Goal: Task Accomplishment & Management: Use online tool/utility

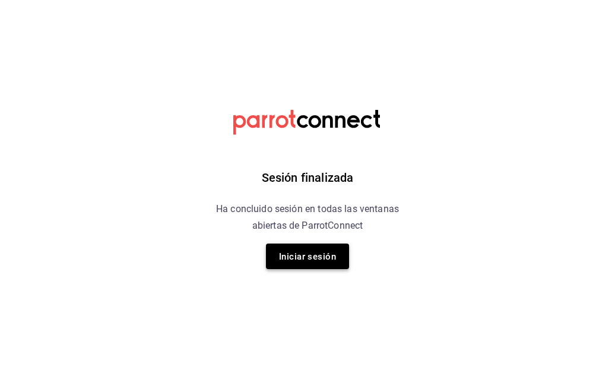
click at [300, 255] on font "Iniciar sesión" at bounding box center [307, 256] width 57 height 11
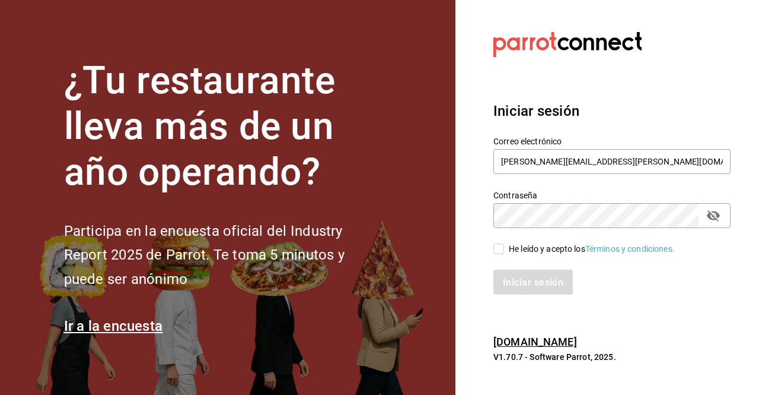
click at [506, 247] on span "He leído y acepto los Términos y condiciones." at bounding box center [589, 249] width 171 height 12
click at [504, 247] on input "He leído y acepto los Términos y condiciones." at bounding box center [499, 248] width 11 height 11
checkbox input "true"
click at [500, 281] on button "Iniciar sesión" at bounding box center [534, 281] width 81 height 25
type input "rene.valdez@grupocosteno.com"
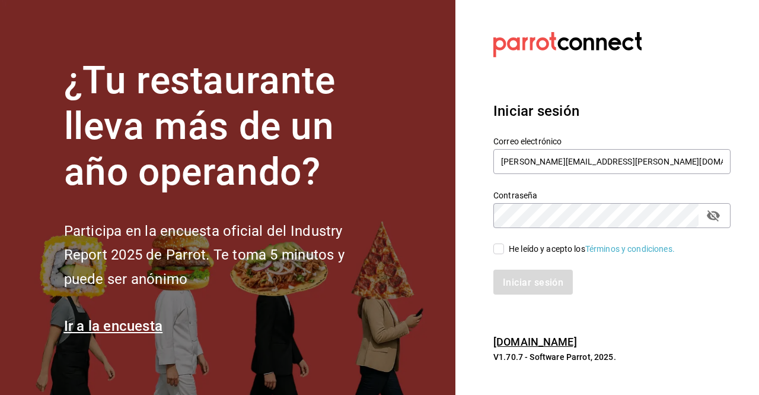
click at [500, 249] on input "He leído y acepto los Términos y condiciones." at bounding box center [499, 248] width 11 height 11
checkbox input "true"
click at [513, 289] on button "Iniciar sesión" at bounding box center [534, 281] width 81 height 25
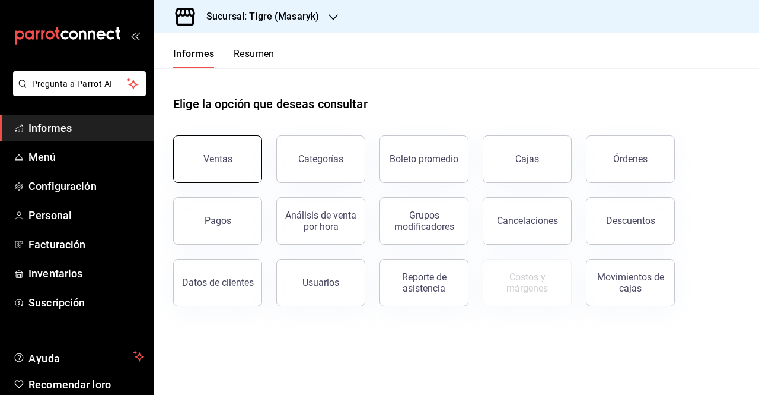
click at [231, 171] on button "Ventas" at bounding box center [217, 158] width 89 height 47
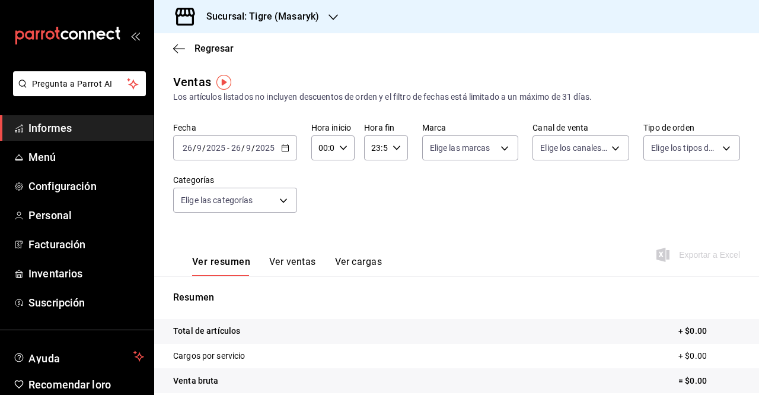
click at [290, 143] on div "[DATE] [DATE] - [DATE] [DATE]" at bounding box center [235, 147] width 124 height 25
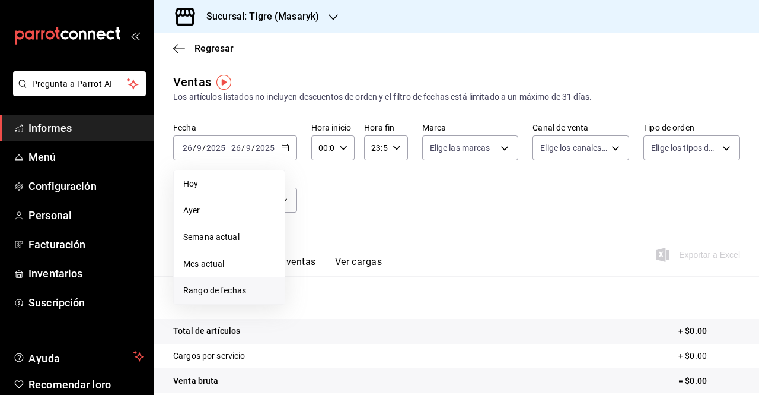
click at [196, 287] on font "Rango de fechas" at bounding box center [214, 289] width 63 height 9
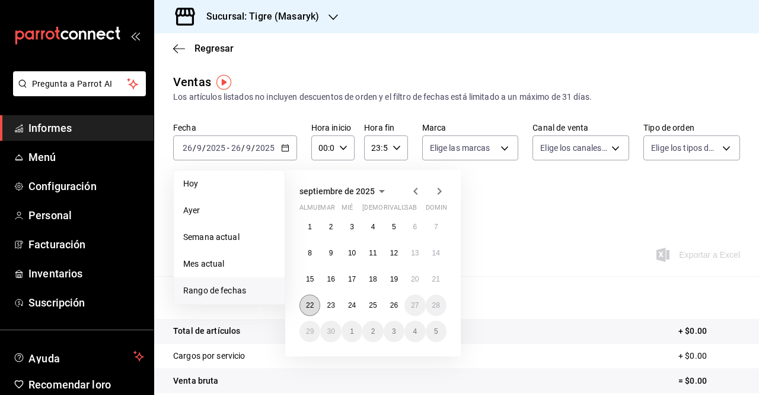
click at [309, 301] on font "22" at bounding box center [310, 305] width 8 height 8
click at [400, 312] on button "26" at bounding box center [394, 304] width 21 height 21
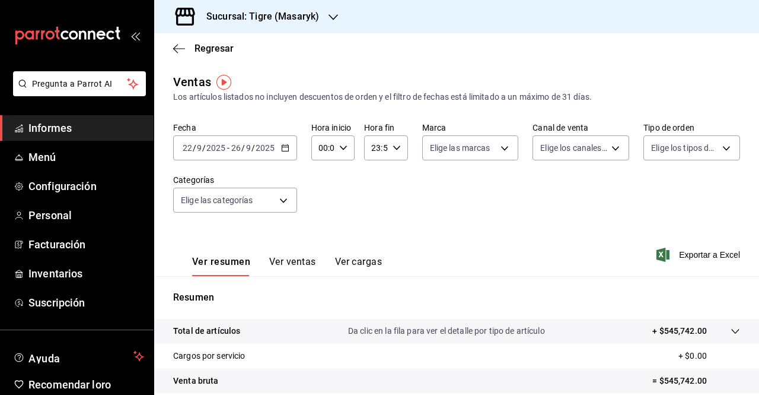
click at [344, 154] on div "00:00 Hora inicio" at bounding box center [333, 147] width 43 height 25
click at [318, 207] on font "01" at bounding box center [320, 206] width 9 height 9
type input "01:00"
click at [318, 207] on button "05" at bounding box center [321, 202] width 17 height 24
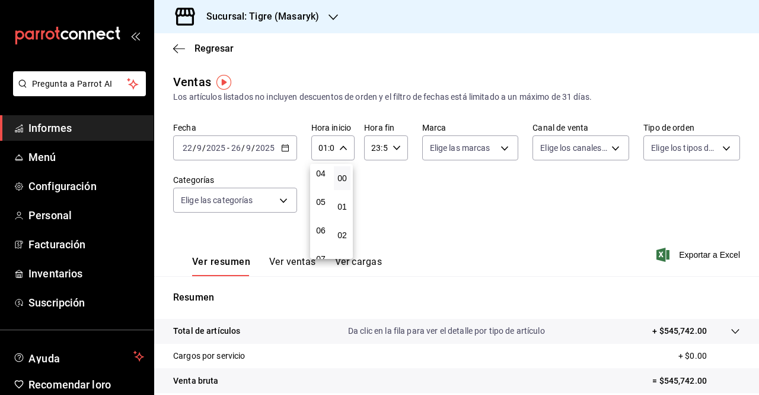
type input "05:00"
click at [392, 151] on div at bounding box center [379, 197] width 759 height 395
click at [393, 151] on icon "button" at bounding box center [397, 148] width 8 height 8
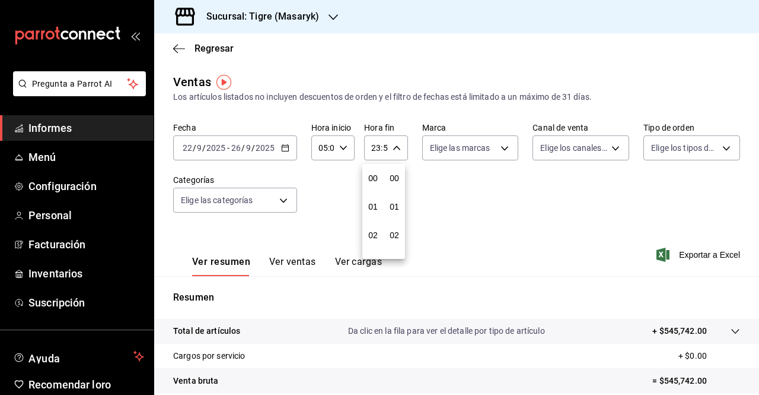
scroll to position [1614, 0]
click at [379, 196] on button "21" at bounding box center [373, 188] width 17 height 24
click at [372, 181] on font "05" at bounding box center [372, 182] width 9 height 9
type input "05:59"
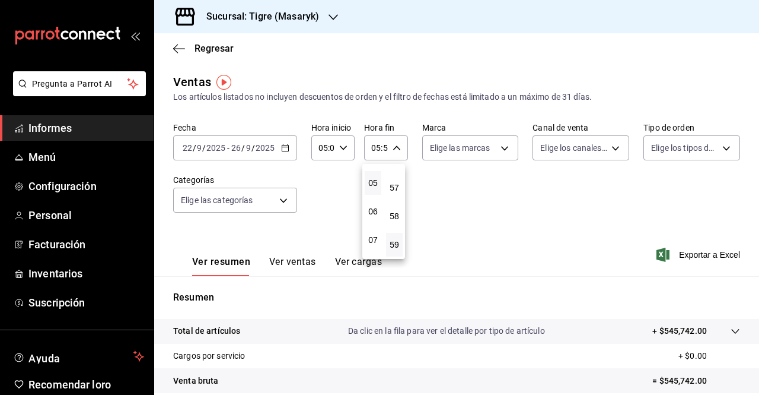
click at [504, 149] on div at bounding box center [379, 197] width 759 height 395
click at [504, 149] on body "Pregunta a Parrot AI Informes Menú Configuración Personal Facturación Inventari…" at bounding box center [379, 197] width 759 height 395
click at [450, 194] on div "Ver todas" at bounding box center [457, 193] width 61 height 26
type input "0f86158e-2edf-4eb8-b958-7d07c808eb5c"
checkbox input "true"
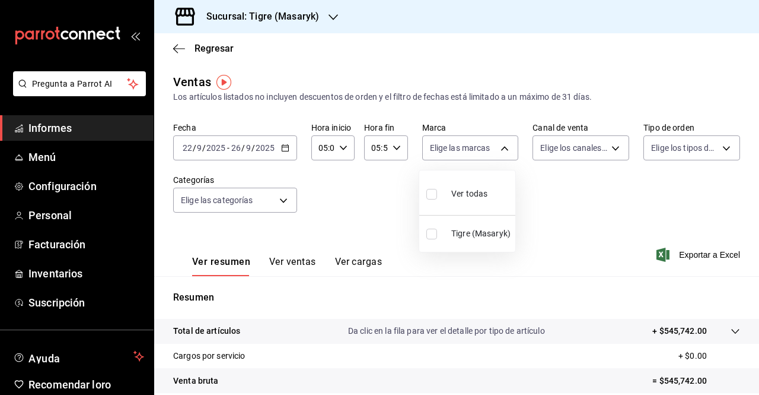
checkbox input "true"
click at [609, 148] on div at bounding box center [379, 197] width 759 height 395
click at [611, 151] on body "Pregunta a Parrot AI Informes Menú Configuración Personal Facturación Inventari…" at bounding box center [379, 197] width 759 height 395
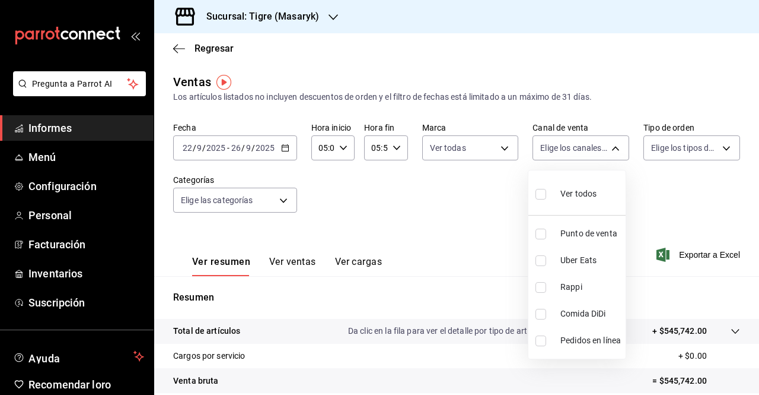
click at [582, 192] on font "Ver todos" at bounding box center [579, 193] width 36 height 9
type input "PARROT,UBER_EATS,RAPPI,DIDI_FOOD,ONLINE"
checkbox input "true"
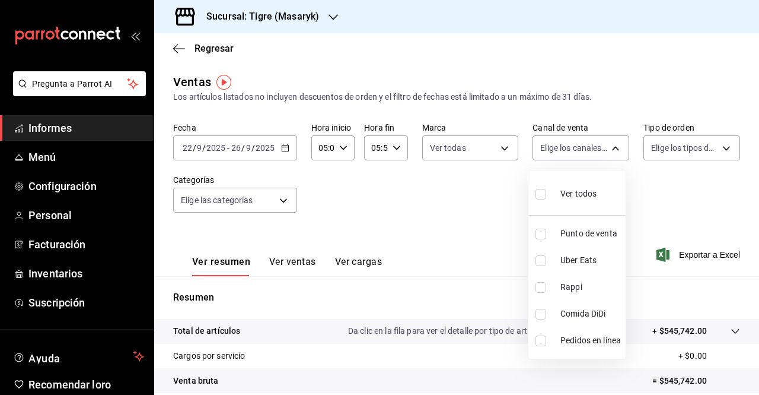
checkbox input "true"
click at [715, 145] on div at bounding box center [379, 197] width 759 height 395
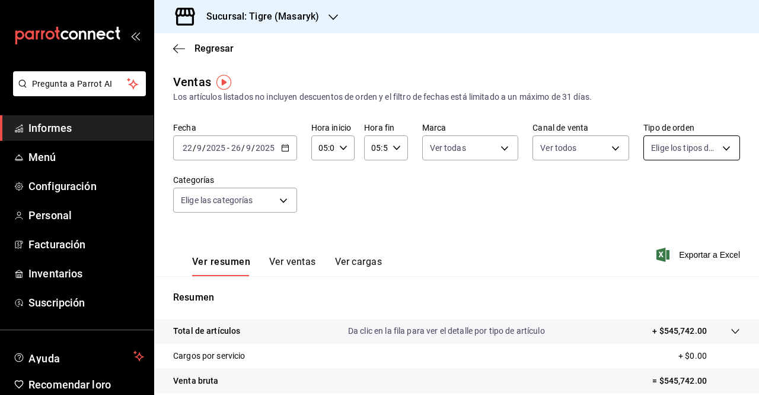
click at [714, 149] on body "Pregunta a Parrot AI Informes Menú Configuración Personal Facturación Inventari…" at bounding box center [379, 197] width 759 height 395
click at [684, 194] on font "Ver todos" at bounding box center [687, 193] width 36 height 9
type input "055f9661-bd08-44a8-b190-ece87b7249e5,EXTERNAL"
checkbox input "true"
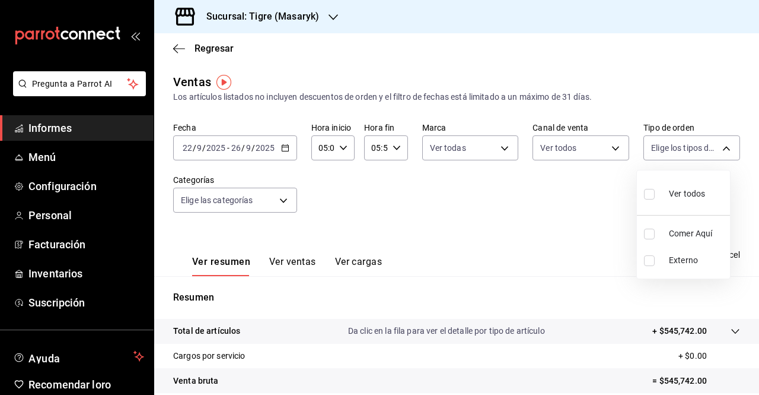
checkbox input "true"
click at [281, 202] on div at bounding box center [379, 197] width 759 height 395
click at [281, 202] on body "Pregunta a Parrot AI Informes Menú Configuración Personal Facturación Inventari…" at bounding box center [379, 197] width 759 height 395
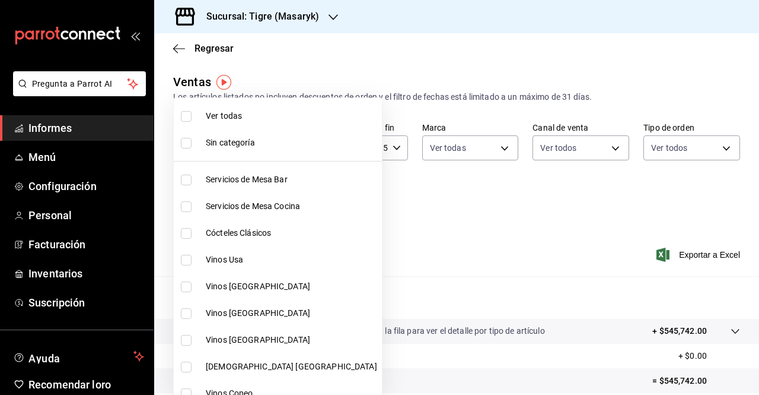
click at [246, 117] on span "Ver todas" at bounding box center [291, 116] width 171 height 12
type input "7cd27861-1019-4265-ada8-0a6349b72ebc,77c47ebf-2aa7-4ca3-900f-d4e8133ed13d,d84ff…"
checkbox input "true"
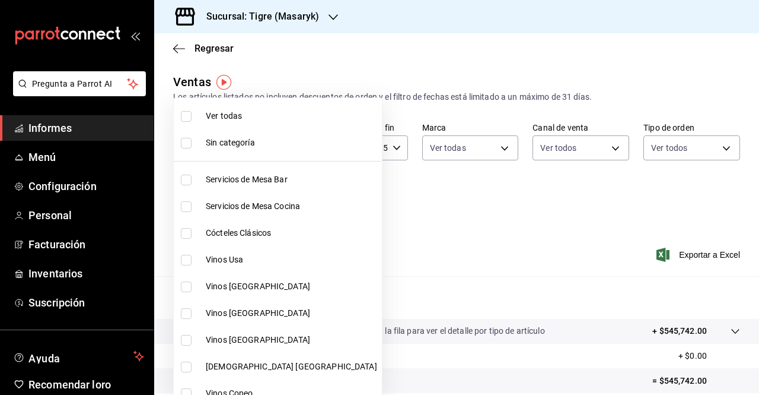
checkbox input "true"
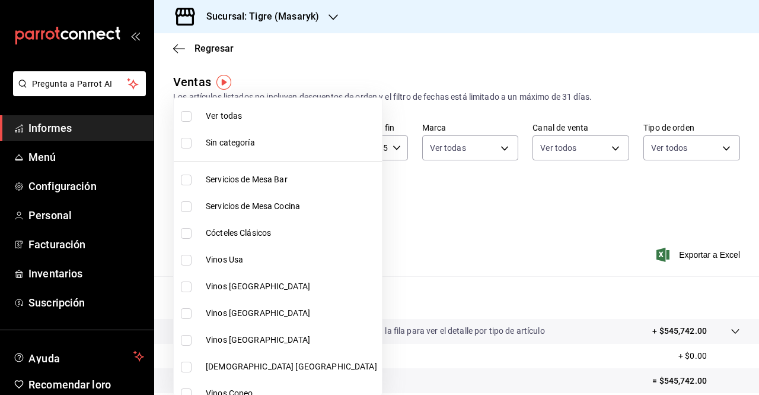
checkbox input "true"
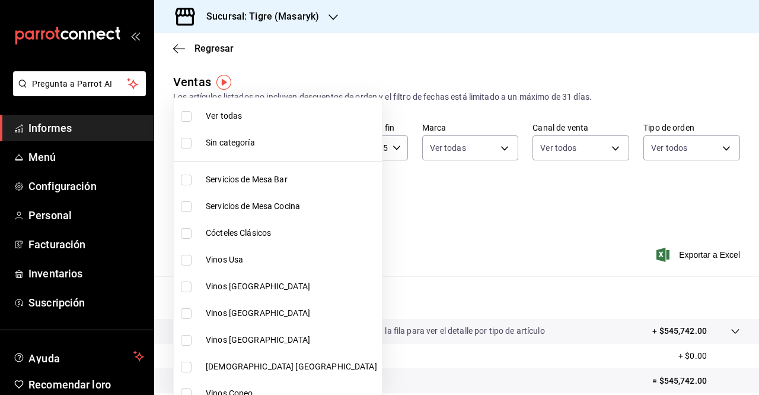
checkbox input "true"
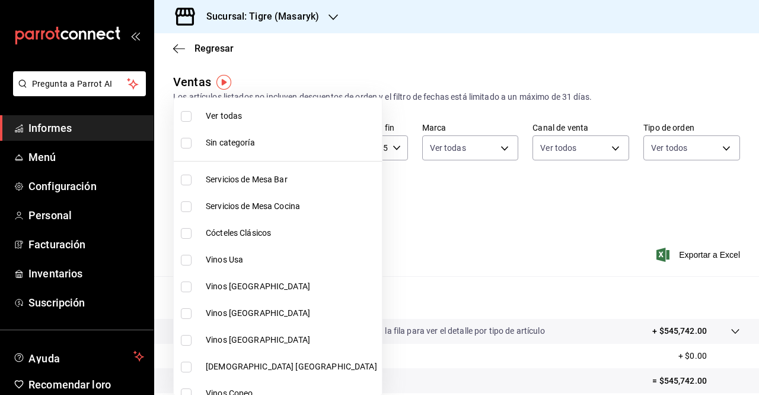
checkbox input "true"
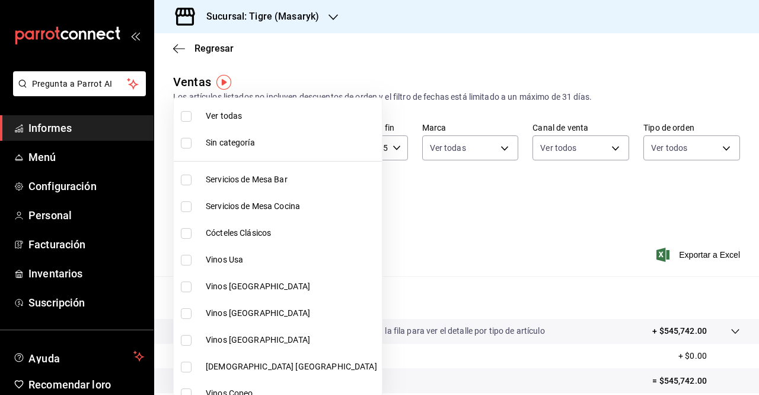
checkbox input "true"
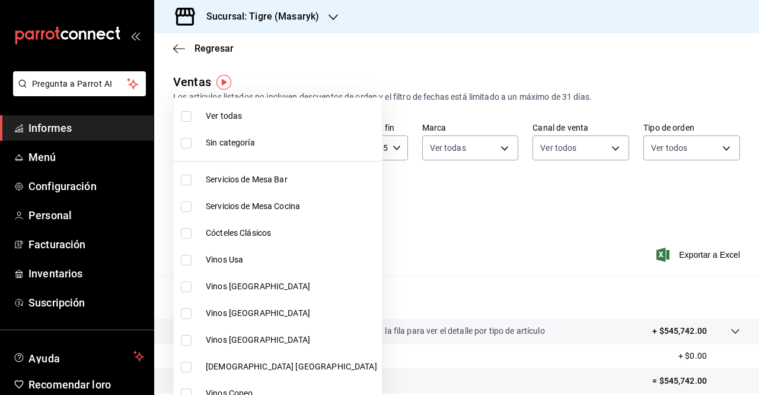
checkbox input "true"
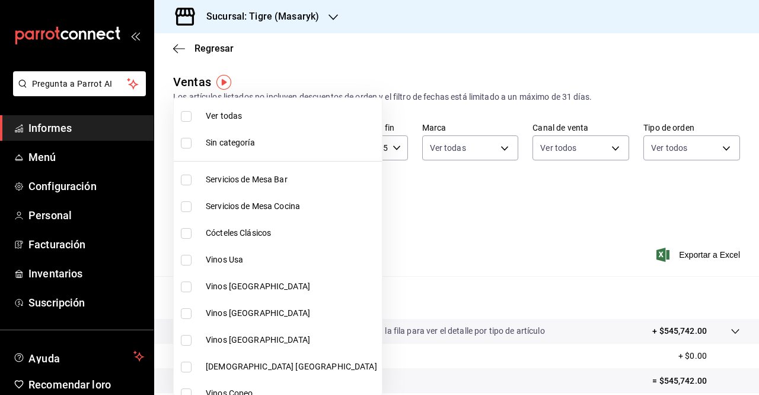
checkbox input "true"
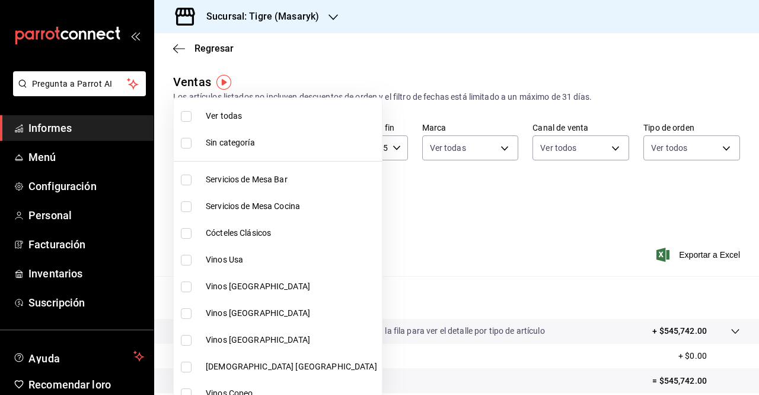
checkbox input "true"
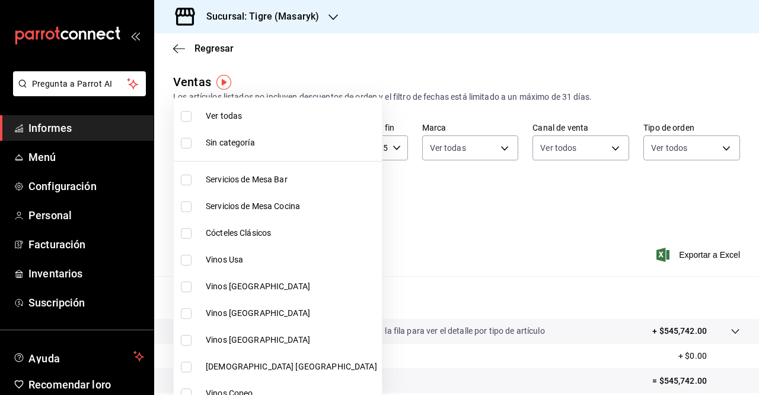
checkbox input "true"
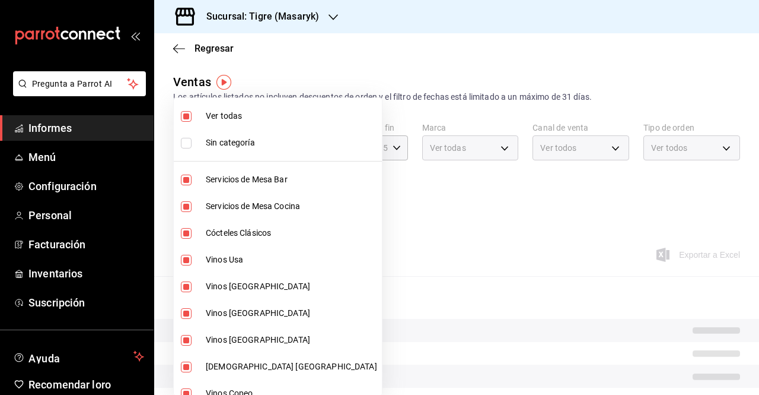
click at [530, 203] on div at bounding box center [379, 197] width 759 height 395
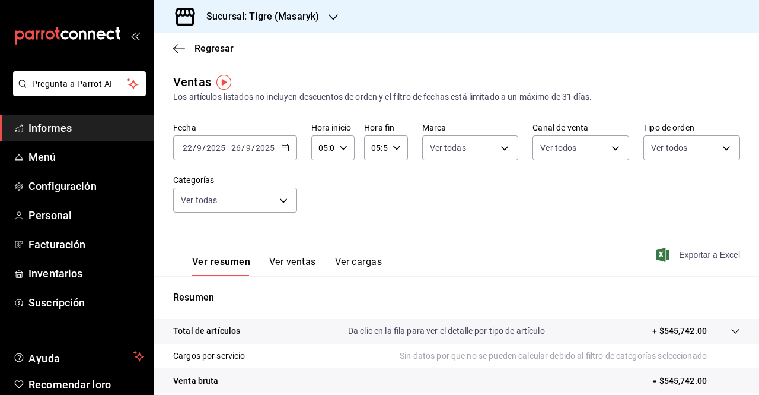
click at [679, 257] on font "Exportar a Excel" at bounding box center [709, 254] width 61 height 9
